Goal: Find specific page/section: Find specific page/section

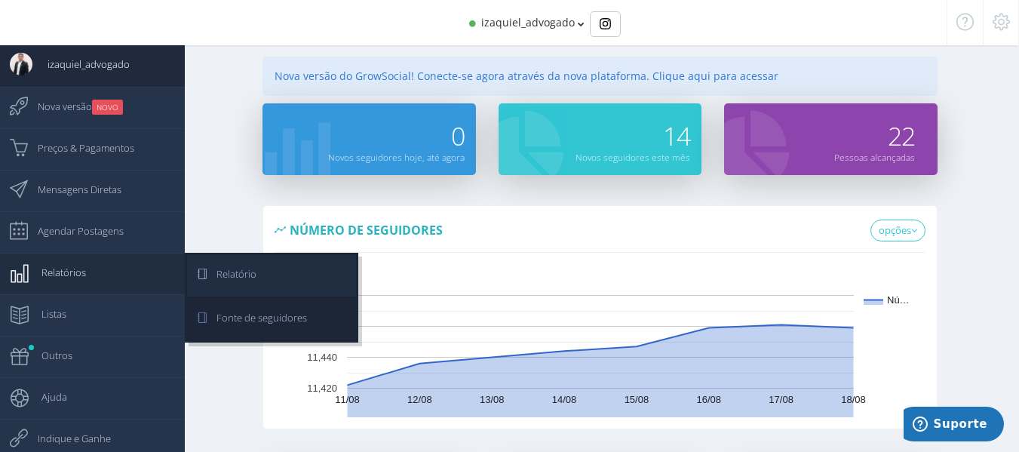
click at [267, 275] on link "Relatório" at bounding box center [271, 275] width 169 height 41
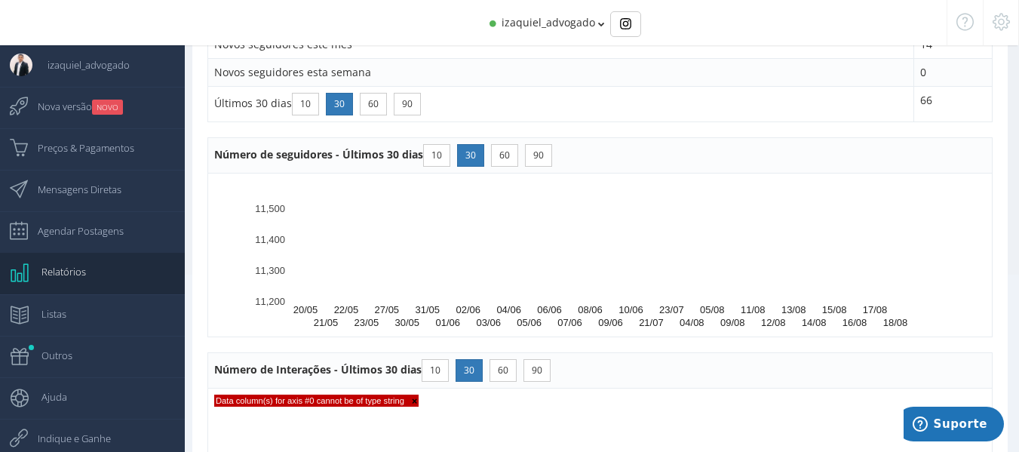
scroll to position [226, 0]
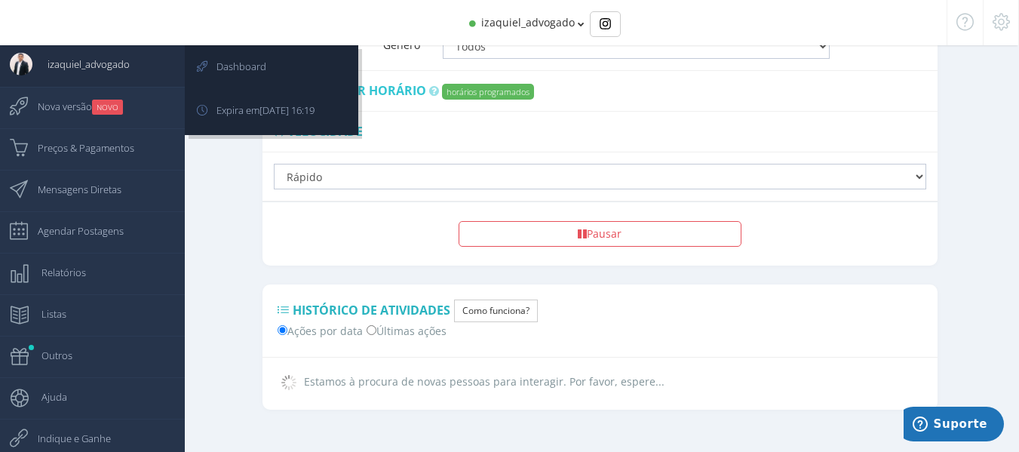
scroll to position [1211, 0]
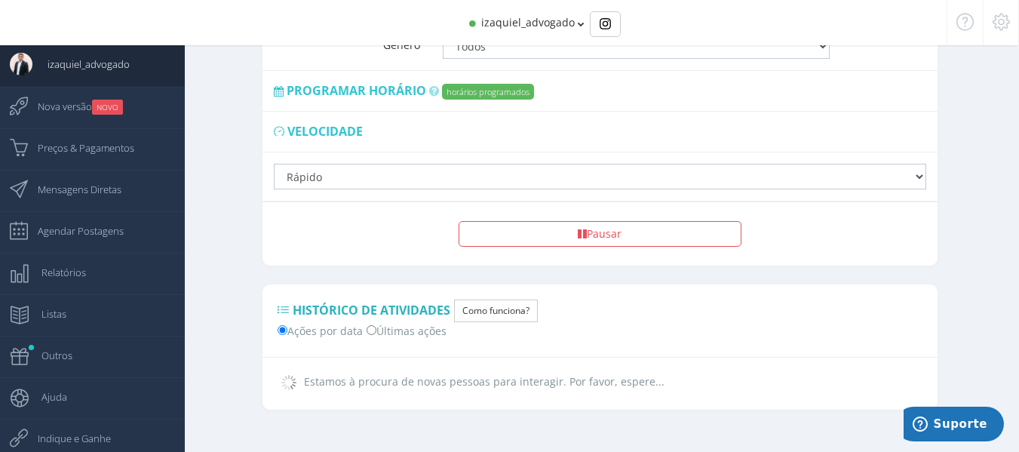
drag, startPoint x: 277, startPoint y: 60, endPoint x: 277, endPoint y: 8, distance: 52.0
click at [0, 0] on link "Dashboard" at bounding box center [0, 0] width 0 height 0
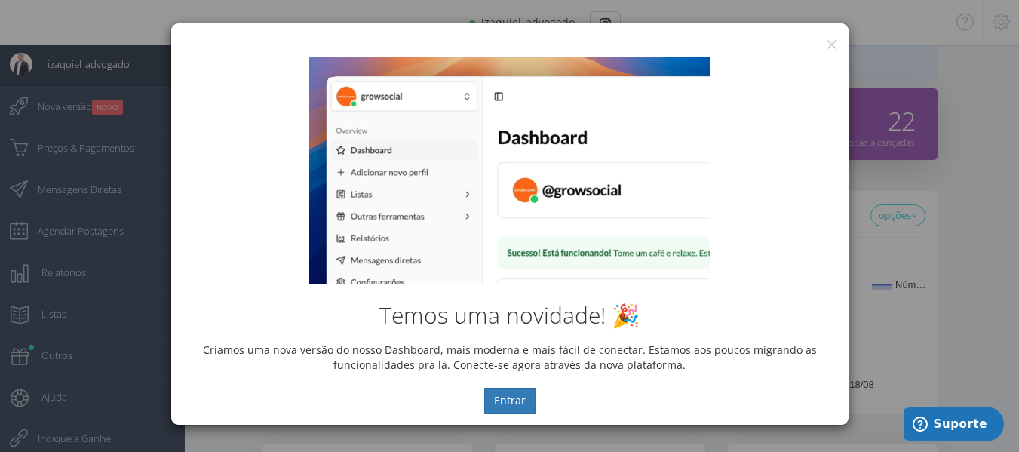
scroll to position [0, 0]
click at [830, 41] on button "×" at bounding box center [831, 44] width 11 height 20
